Goal: Transaction & Acquisition: Purchase product/service

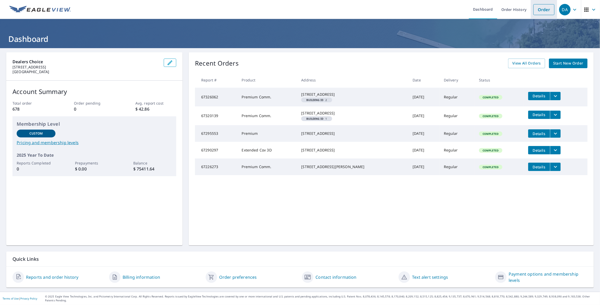
click at [538, 8] on link "Order" at bounding box center [543, 9] width 21 height 11
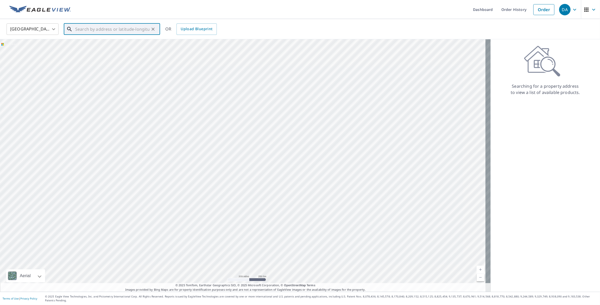
click at [92, 29] on input "text" at bounding box center [112, 29] width 74 height 15
click at [91, 44] on span "47630 292nd St" at bounding box center [115, 44] width 82 height 6
type input "[STREET_ADDRESS]"
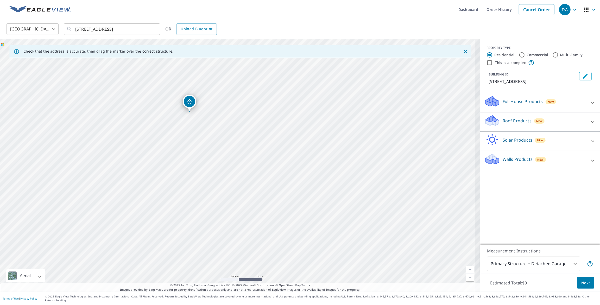
drag, startPoint x: 245, startPoint y: 196, endPoint x: 187, endPoint y: 126, distance: 90.2
click at [190, 130] on div "[STREET_ADDRESS]" at bounding box center [240, 165] width 480 height 252
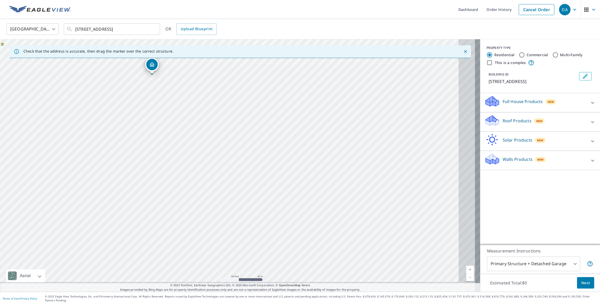
drag, startPoint x: 217, startPoint y: 172, endPoint x: 169, endPoint y: 131, distance: 63.3
click at [171, 133] on div "[STREET_ADDRESS]" at bounding box center [240, 165] width 480 height 252
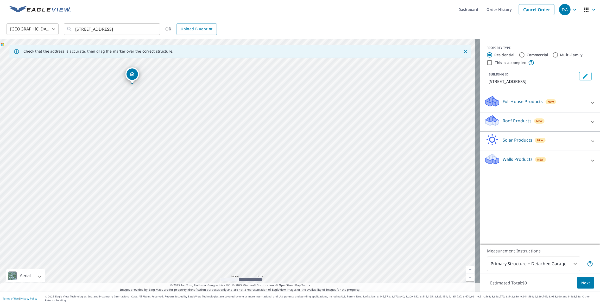
drag, startPoint x: 166, startPoint y: 146, endPoint x: 161, endPoint y: 159, distance: 13.8
click at [161, 159] on div "[STREET_ADDRESS]" at bounding box center [240, 165] width 480 height 252
drag, startPoint x: 131, startPoint y: 79, endPoint x: 171, endPoint y: 142, distance: 74.8
click at [579, 119] on div "Roof Products New" at bounding box center [535, 122] width 102 height 15
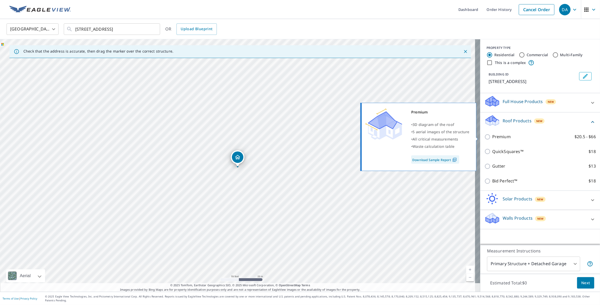
click at [499, 137] on p "Premium" at bounding box center [501, 137] width 18 height 7
click at [492, 137] on input "Premium $20.5 - $66" at bounding box center [488, 137] width 8 height 6
checkbox input "true"
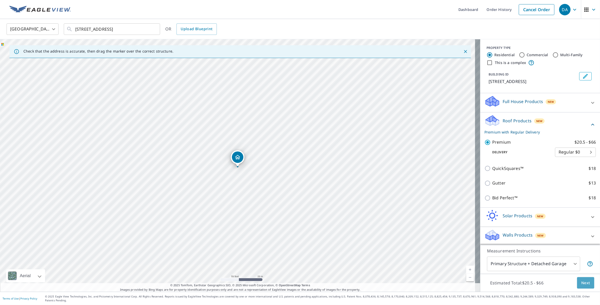
click at [584, 286] on span "Next" at bounding box center [585, 283] width 9 height 7
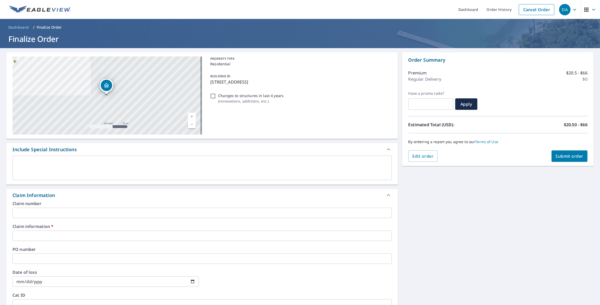
click at [73, 237] on input "text" at bounding box center [201, 236] width 379 height 10
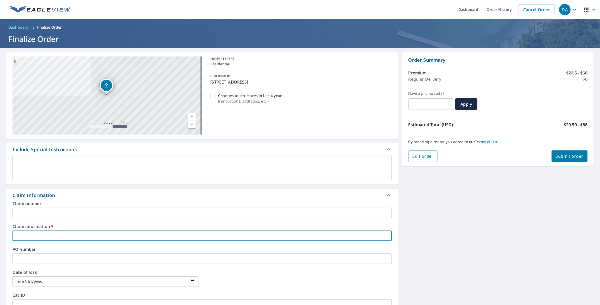
type input "N"
checkbox input "true"
type input "NP"
checkbox input "true"
type input "NPL"
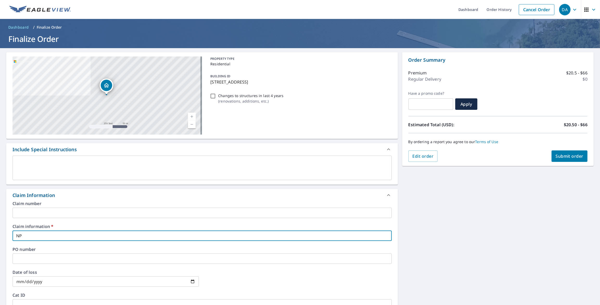
checkbox input "true"
type input "NPL"
checkbox input "true"
type input "NPL 4"
checkbox input "true"
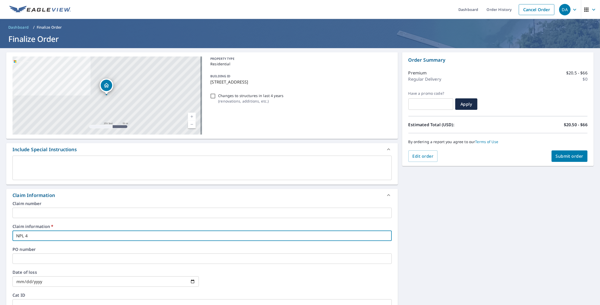
type input "NPL 47"
checkbox input "true"
type input "NPL 476"
checkbox input "true"
type input "NPL 4763"
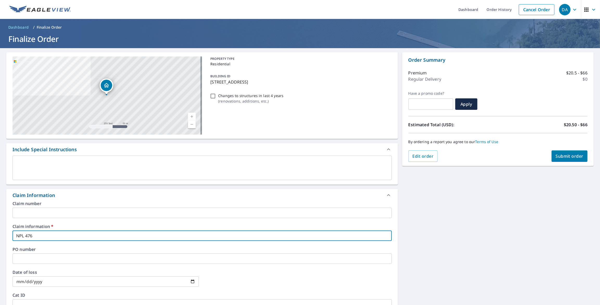
checkbox input "true"
type input "NPL 47630"
checkbox input "true"
type input "NPL 47630"
checkbox input "true"
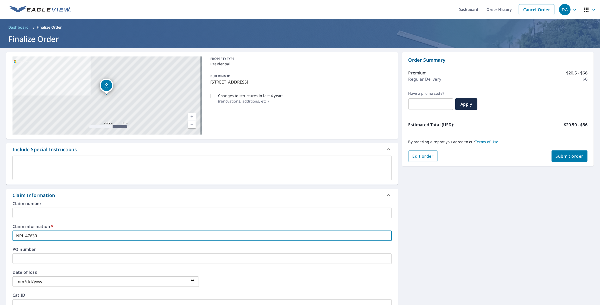
type input "NPL 47630 2"
checkbox input "true"
type input "NPL 47630 29"
checkbox input "true"
type input "NPL 47630 292"
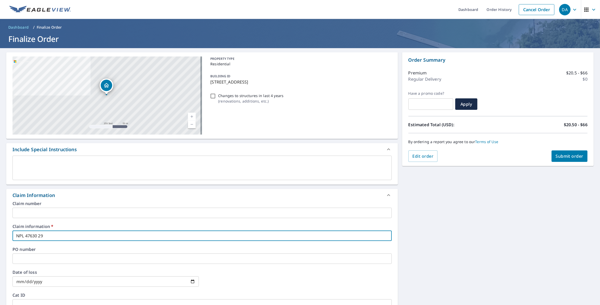
checkbox input "true"
type input "NPL 47630 292n"
checkbox input "true"
type input "NPL 47630 292nd"
checkbox input "true"
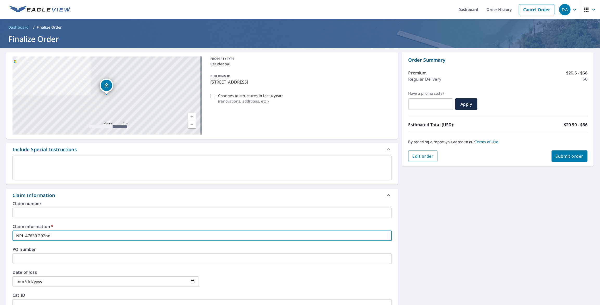
type input "NPL 47630 292nd"
checkbox input "true"
type input "NPL 47630 292nd S"
checkbox input "true"
type input "NPL 47630 292nd St"
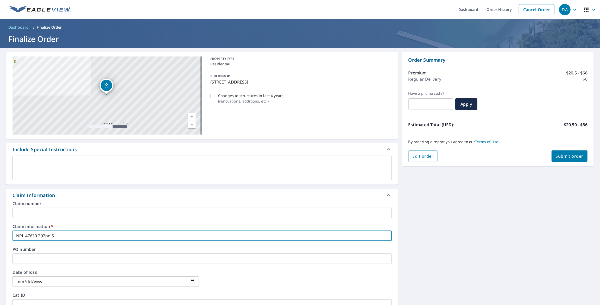
checkbox input "true"
type input "NPL 47630 292nd Str"
checkbox input "true"
type input "NPL 47630 292nd Stre"
checkbox input "true"
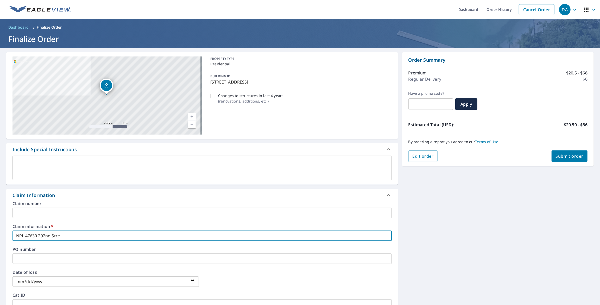
type input "NPL 47630 292nd Stree"
checkbox input "true"
type input "NPL [STREET_ADDRESS]"
checkbox input "true"
type input "NPL [STREET_ADDRESS]"
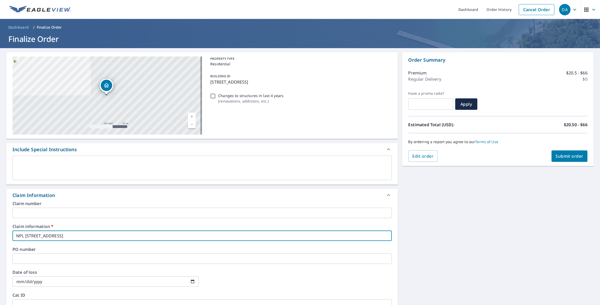
checkbox input "true"
type input "NPL [STREET_ADDRESS]"
checkbox input "true"
type input "NPL [STREET_ADDRESS][GEOGRAPHIC_DATA]"
checkbox input "true"
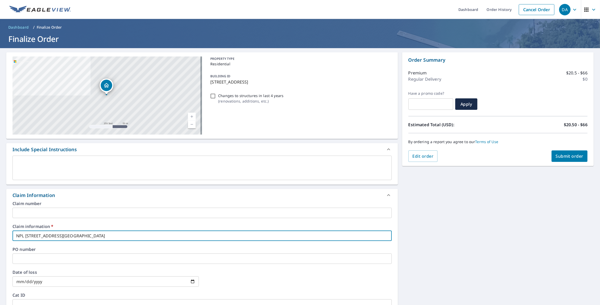
type input "NPL 47630 [GEOGRAPHIC_DATA]"
checkbox input "true"
type input "NPL [STREET_ADDRESS]"
checkbox input "true"
type input "NPL [GEOGRAPHIC_DATA][PERSON_NAME]"
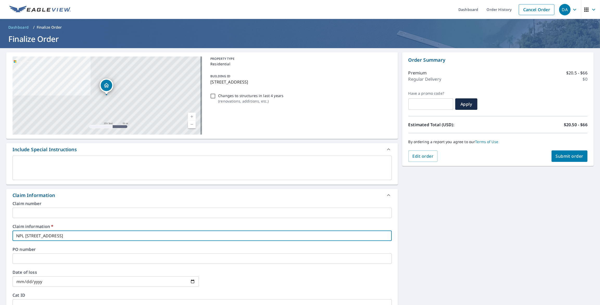
checkbox input "true"
type input "NPL [GEOGRAPHIC_DATA]"
checkbox input "true"
type input "NPL [GEOGRAPHIC_DATA]"
checkbox input "true"
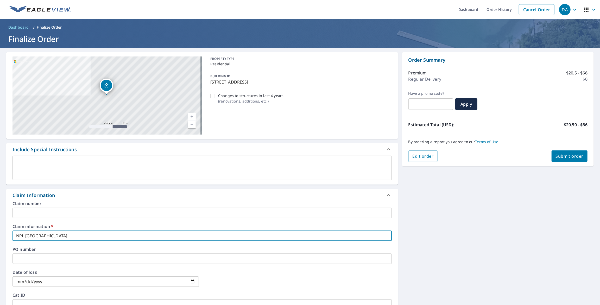
type input "NPL [GEOGRAPHIC_DATA]"
checkbox input "true"
type input "NPL [STREET_ADDRESS]"
checkbox input "true"
type input "NPL [STREET_ADDRESS]"
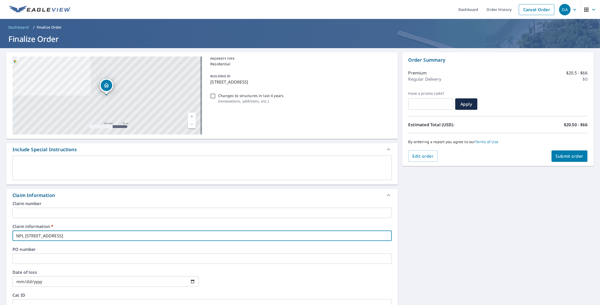
checkbox input "true"
type input "NPL [STREET_ADDRESS]"
checkbox input "true"
type input "NPL [STREET_ADDRESS]"
checkbox input "true"
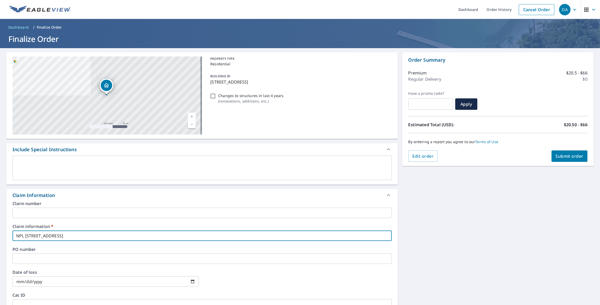
type input "NPL [STREET_ADDRESS][GEOGRAPHIC_DATA]"
checkbox input "true"
type input "NPL [STREET_ADDRESS][PERSON_NAME]"
checkbox input "true"
type input "NPL [GEOGRAPHIC_DATA][PERSON_NAME]"
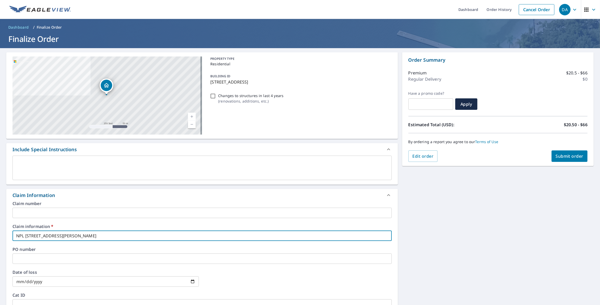
checkbox input "true"
type input "NPL [GEOGRAPHIC_DATA][PERSON_NAME]"
click at [564, 156] on span "Submit order" at bounding box center [570, 156] width 28 height 6
checkbox input "true"
